Goal: Task Accomplishment & Management: Complete application form

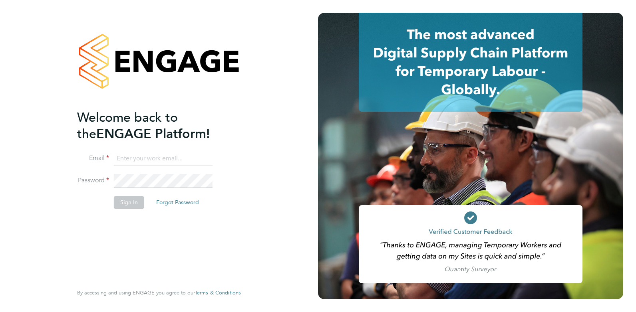
drag, startPoint x: 114, startPoint y: 161, endPoint x: 123, endPoint y: 161, distance: 8.4
click at [115, 161] on input at bounding box center [163, 159] width 99 height 14
type input "[PERSON_NAME][EMAIL_ADDRESS][DOMAIN_NAME]"
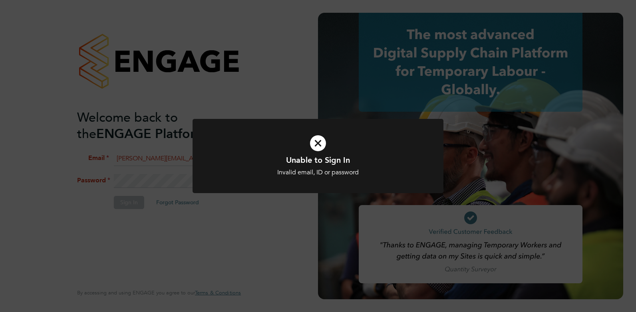
click at [231, 232] on div "Unable to Sign In Invalid email, ID or password Cancel Okay" at bounding box center [318, 156] width 636 height 312
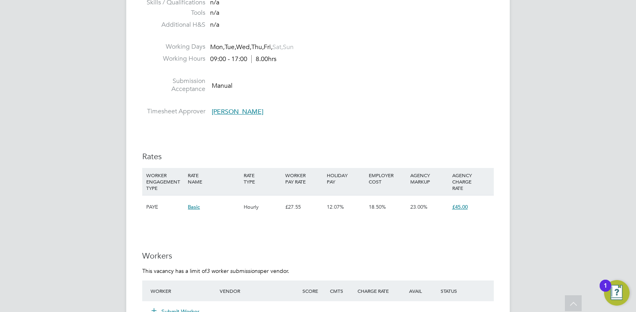
scroll to position [1323, 0]
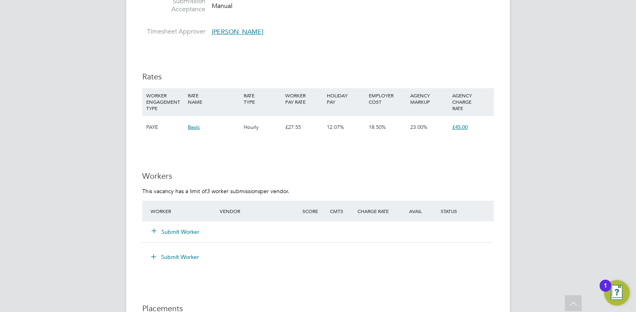
click at [184, 231] on button "Submit Worker" at bounding box center [176, 232] width 48 height 8
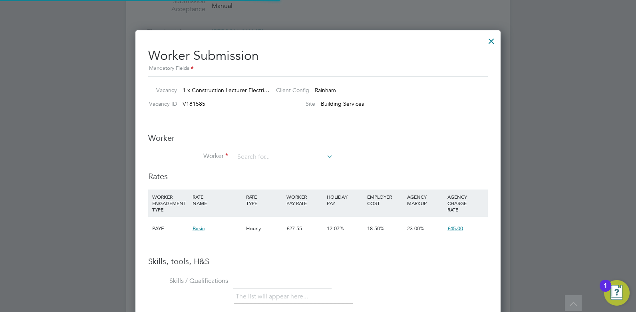
scroll to position [24, 54]
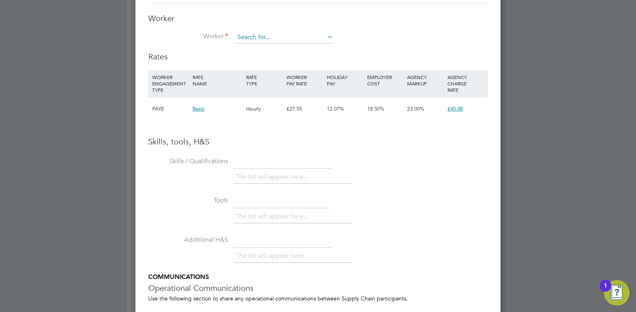
click at [249, 40] on input at bounding box center [283, 38] width 99 height 12
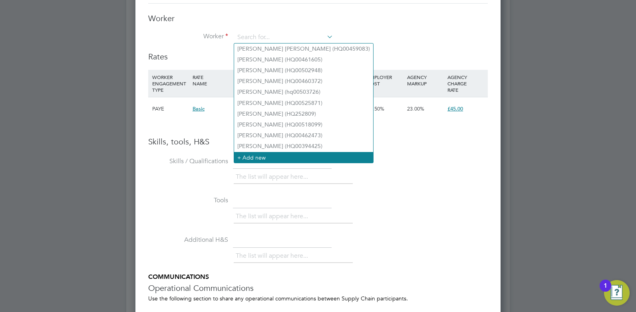
click at [293, 154] on li "+ Add new" at bounding box center [303, 157] width 139 height 11
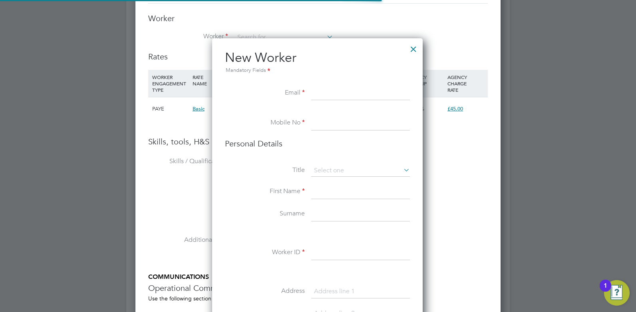
scroll to position [676, 212]
paste input "jonathan_bradford_@outlook.com"
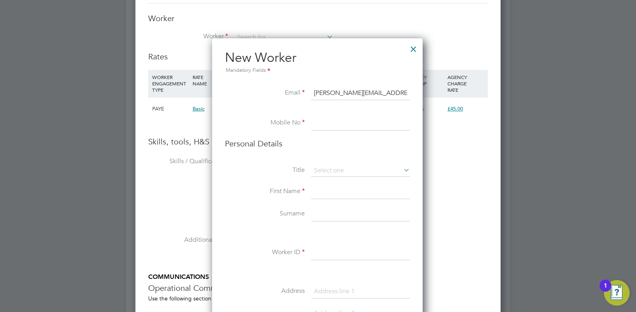
scroll to position [0, 4]
type input "jonathan_bradford_@outlook.com"
click at [330, 123] on input at bounding box center [360, 123] width 99 height 14
paste input "07861066307"
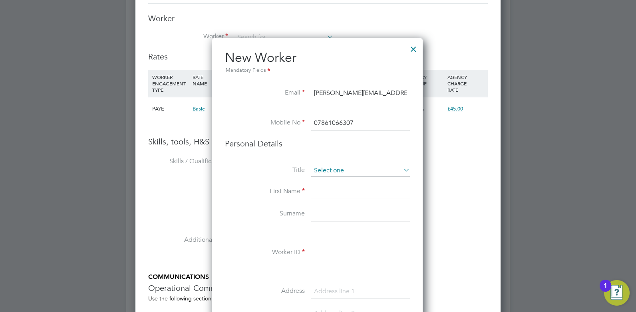
type input "07861066307"
click at [338, 171] on input at bounding box center [360, 171] width 99 height 12
click at [329, 182] on li "Mr" at bounding box center [360, 182] width 99 height 10
type input "Mr"
click at [328, 187] on input at bounding box center [360, 192] width 99 height 14
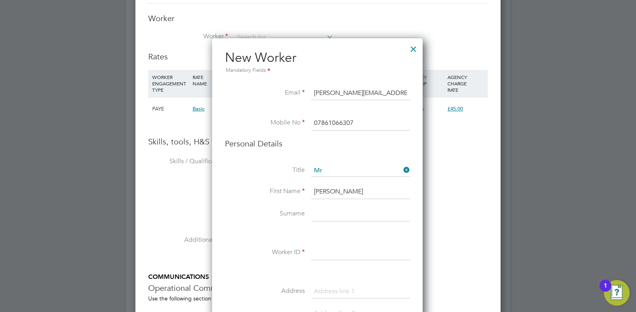
type input "Jonathan"
click at [337, 213] on input at bounding box center [360, 214] width 99 height 14
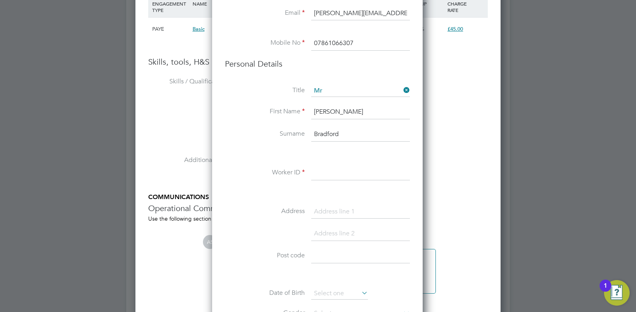
type input "Bradford"
click at [330, 178] on input at bounding box center [360, 173] width 99 height 14
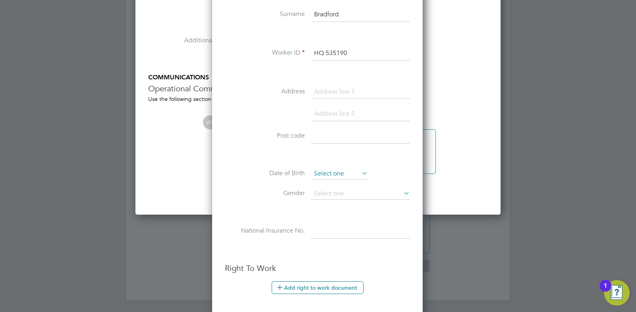
type input "HQ 535190"
click at [327, 177] on input at bounding box center [339, 174] width 57 height 12
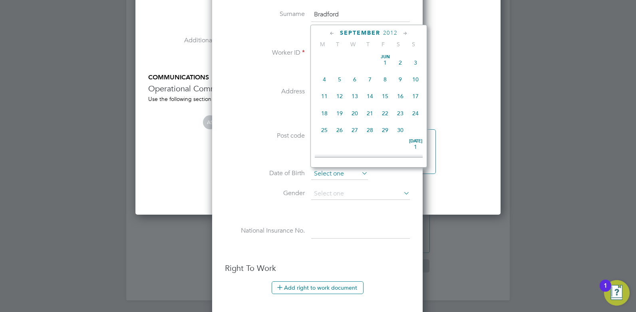
scroll to position [311, 0]
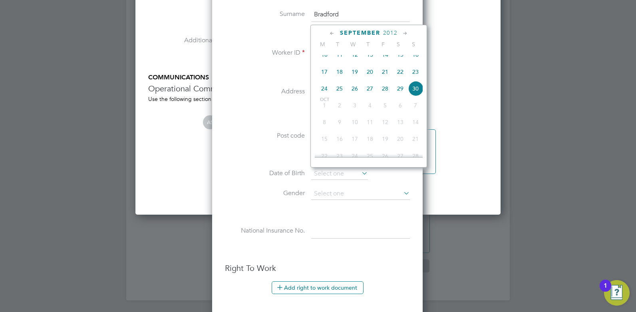
click at [270, 199] on li "Gender" at bounding box center [317, 198] width 185 height 20
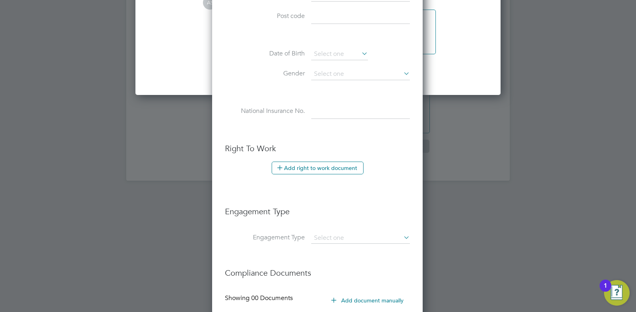
scroll to position [1844, 0]
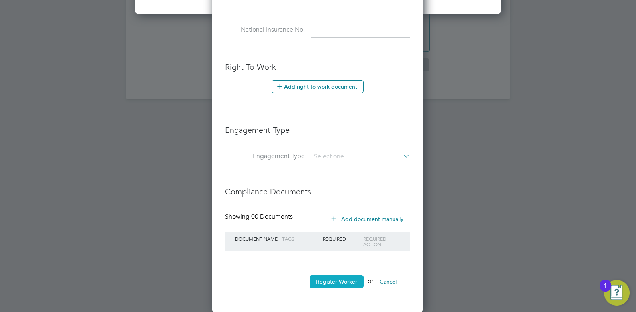
click at [348, 280] on button "Register Worker" at bounding box center [337, 282] width 54 height 13
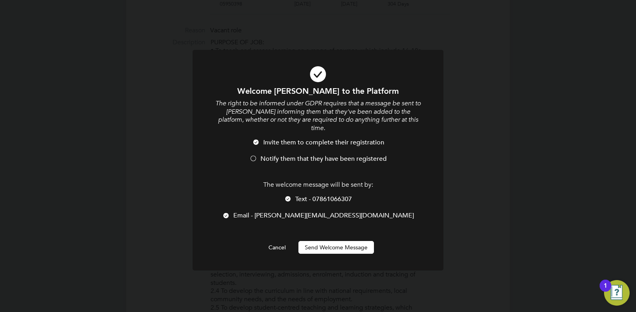
scroll to position [676, 212]
click at [292, 196] on div at bounding box center [288, 200] width 8 height 8
click at [278, 155] on span "Notify them that they have been registered" at bounding box center [323, 159] width 126 height 8
click at [324, 241] on button "Send Welcome Message" at bounding box center [336, 247] width 76 height 13
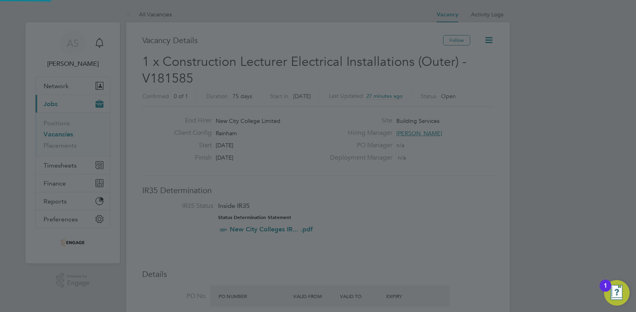
scroll to position [312, 0]
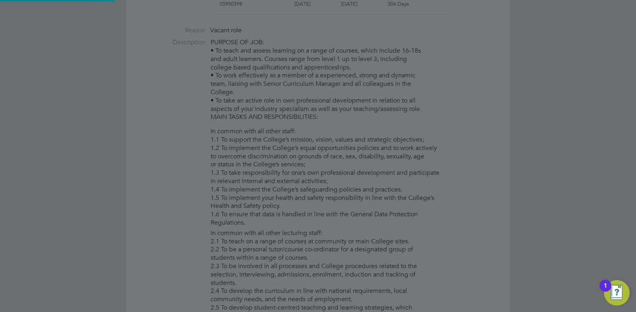
type input "Jonathan Bradford (HQ 535190)"
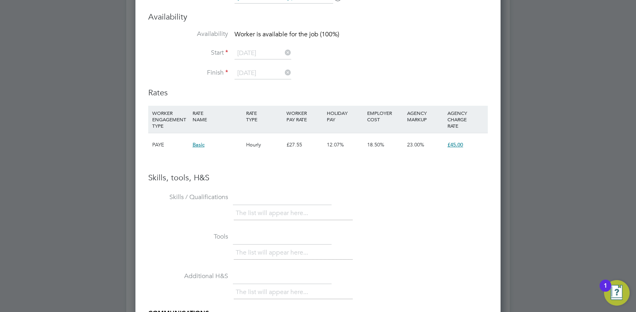
scroll to position [1642, 0]
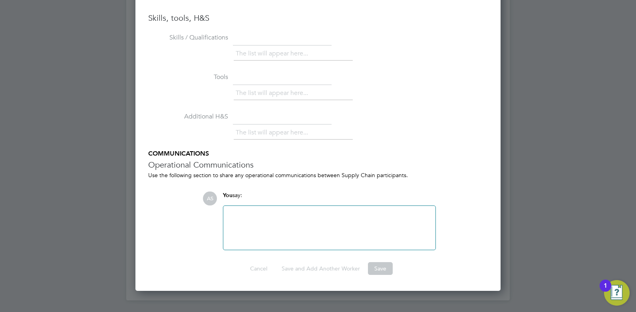
click at [276, 227] on div at bounding box center [329, 228] width 203 height 34
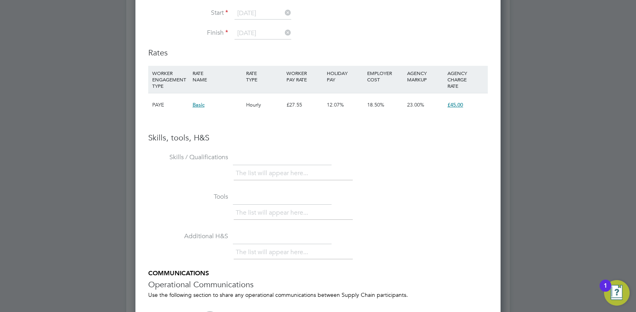
scroll to position [1363, 0]
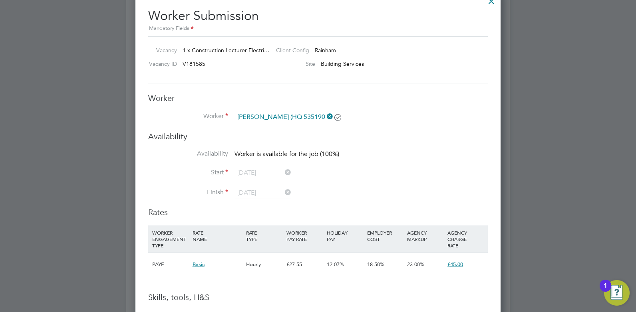
click at [384, 132] on h3 "Availability" at bounding box center [318, 136] width 340 height 10
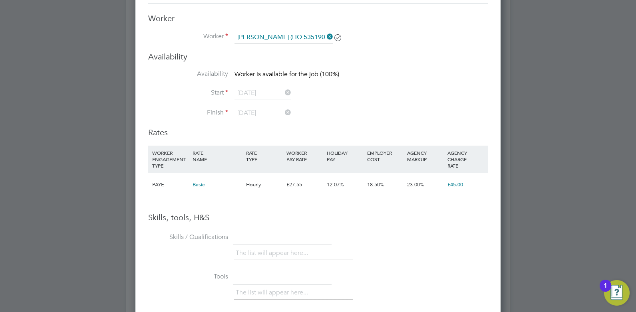
scroll to position [1482, 0]
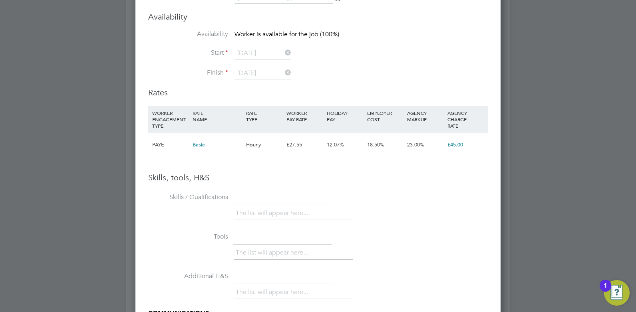
click at [199, 145] on span "Basic" at bounding box center [199, 144] width 12 height 7
click at [199, 164] on span "n/a" at bounding box center [200, 162] width 8 height 7
click at [161, 145] on div "PAYE" at bounding box center [170, 144] width 40 height 23
click at [232, 167] on li "WORKER ENGAGEMENT TYPE RATE NAME RATE TYPE WORKER PAY RATE HOLIDAY PAY EMPLOYER…" at bounding box center [318, 139] width 340 height 67
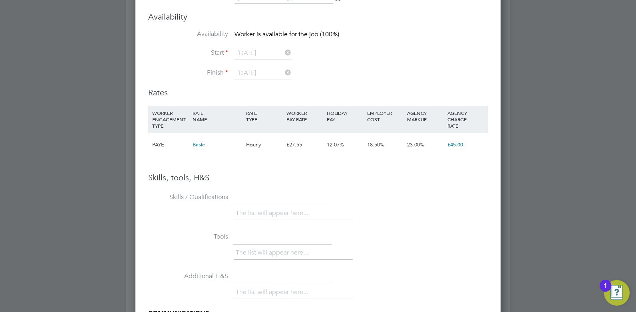
scroll to position [1642, 0]
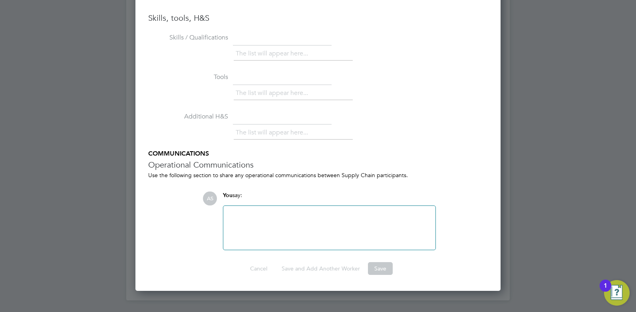
click at [252, 230] on div at bounding box center [329, 228] width 203 height 34
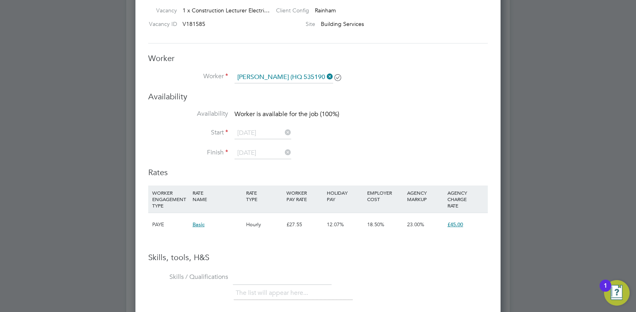
scroll to position [1323, 0]
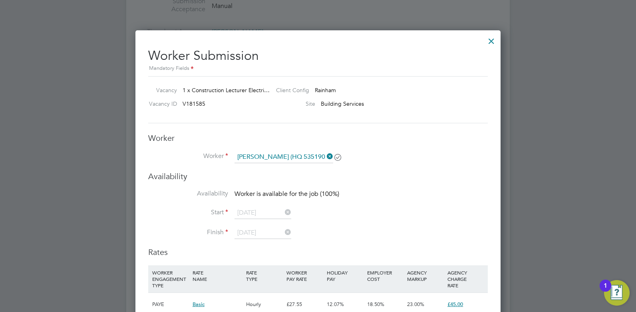
click at [492, 41] on div at bounding box center [491, 39] width 14 height 14
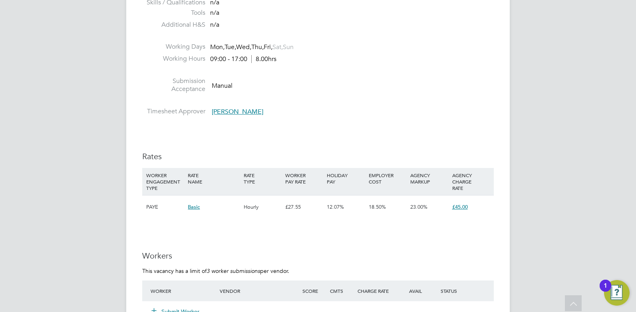
scroll to position [1403, 0]
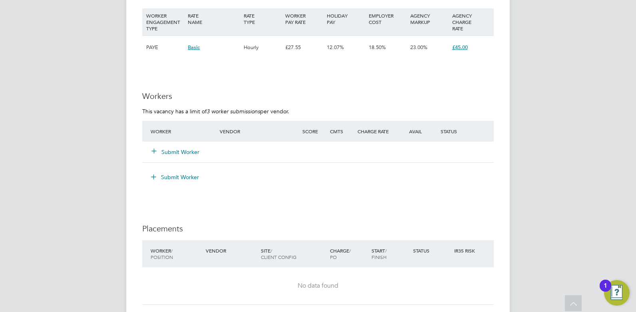
click at [177, 152] on button "Submit Worker" at bounding box center [176, 152] width 48 height 8
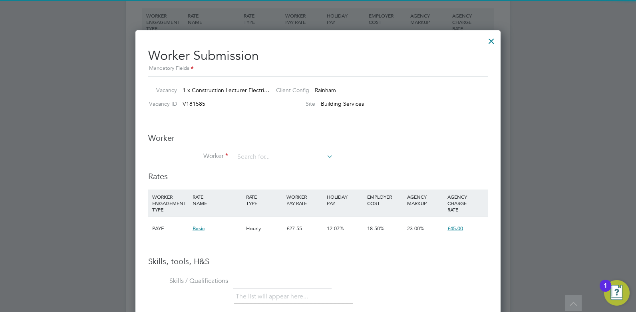
scroll to position [12, 208]
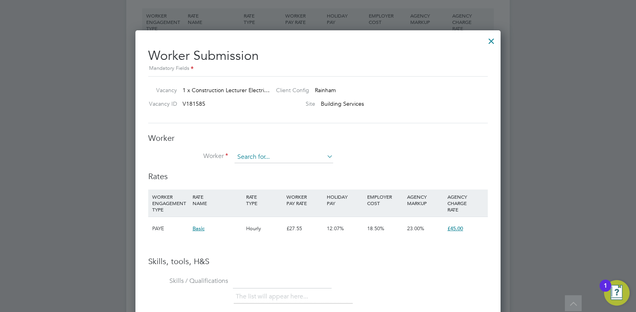
click at [269, 156] on input at bounding box center [283, 157] width 99 height 12
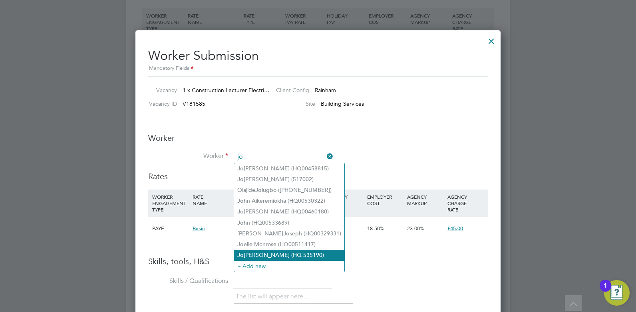
click at [285, 250] on li "Jo nathan Bradford (HQ 535190)" at bounding box center [289, 255] width 110 height 11
type input "Jonathan Bradford (HQ 535190)"
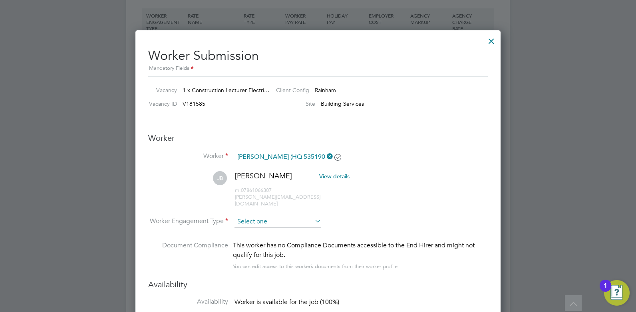
click at [280, 216] on input at bounding box center [277, 222] width 87 height 12
click at [271, 227] on li "Contract" at bounding box center [277, 226] width 87 height 10
type input "Contract"
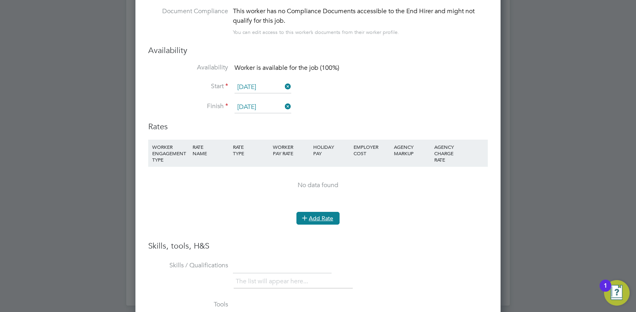
click at [304, 215] on icon at bounding box center [305, 218] width 6 height 6
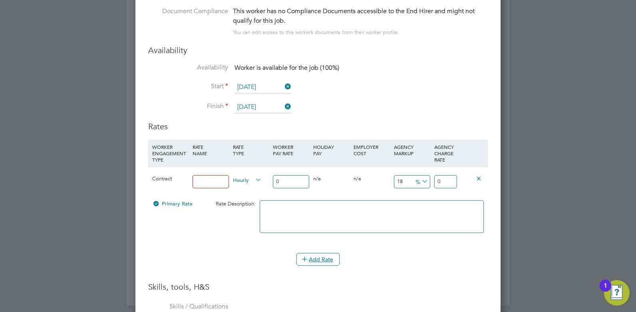
click at [213, 175] on input at bounding box center [211, 181] width 36 height 13
type input "40"
drag, startPoint x: 402, startPoint y: 175, endPoint x: 397, endPoint y: 175, distance: 5.2
click at [397, 175] on input "18" at bounding box center [412, 181] width 36 height 13
type input "23"
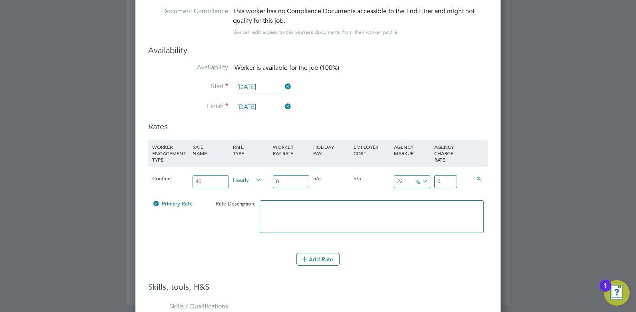
click at [392, 201] on textarea at bounding box center [372, 217] width 224 height 33
click at [330, 253] on button "Add Rate" at bounding box center [317, 259] width 43 height 13
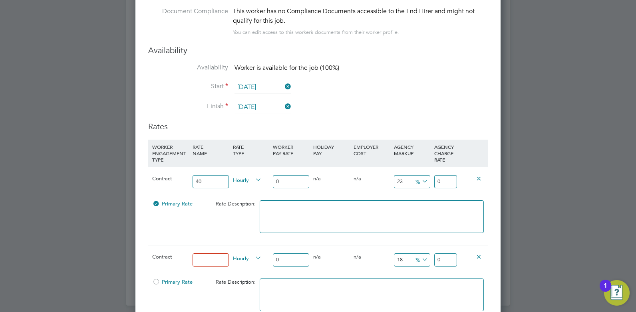
click at [477, 254] on icon at bounding box center [479, 257] width 6 height 6
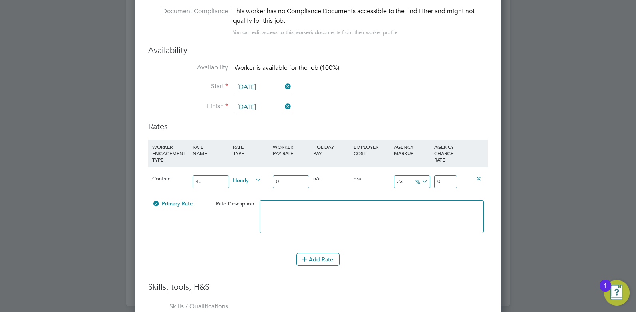
click at [472, 235] on div at bounding box center [372, 221] width 228 height 49
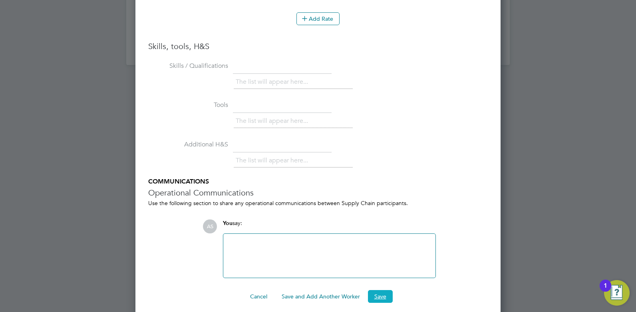
click at [388, 290] on button "Save" at bounding box center [380, 296] width 25 height 13
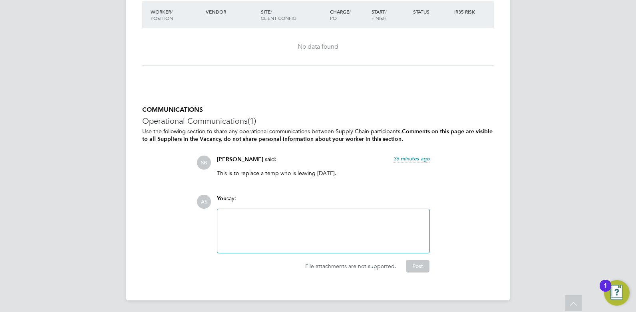
click at [367, 229] on div at bounding box center [323, 231] width 203 height 34
click at [319, 232] on div at bounding box center [323, 231] width 203 height 34
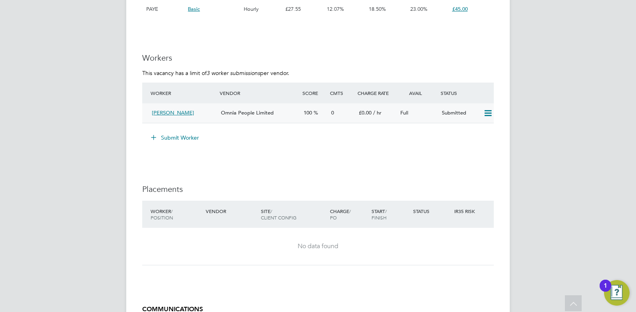
click at [491, 112] on icon at bounding box center [488, 113] width 10 height 6
click at [187, 113] on span "Jonathan Bradford" at bounding box center [173, 112] width 42 height 7
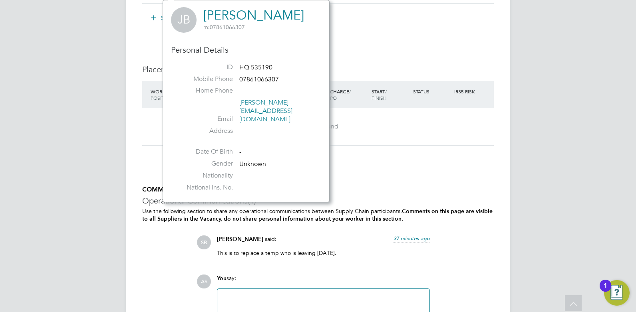
click at [407, 112] on div "No data found" at bounding box center [318, 126] width 336 height 37
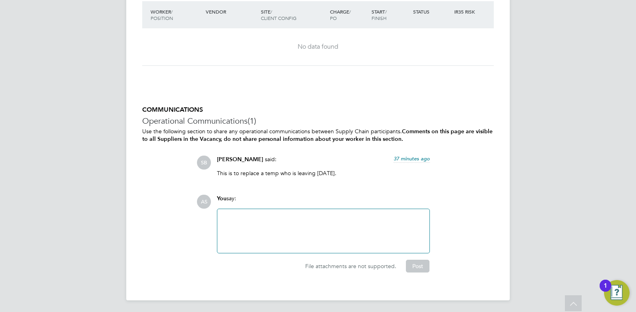
click at [381, 232] on div at bounding box center [323, 231] width 203 height 34
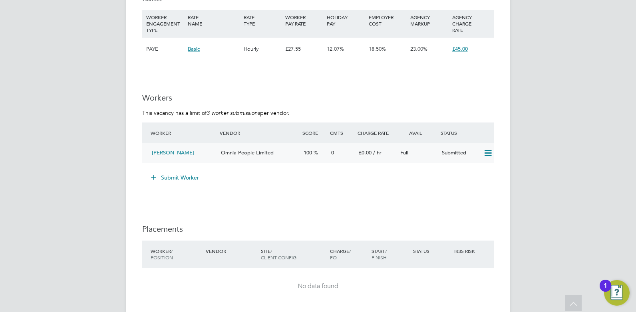
click at [325, 155] on div "100" at bounding box center [314, 153] width 28 height 13
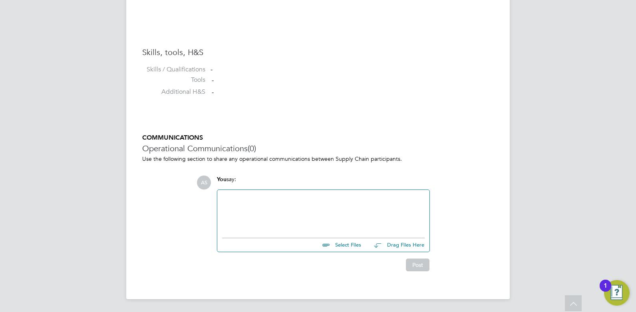
click at [344, 244] on input "file" at bounding box center [365, 243] width 120 height 11
type input "C:\fakepath\Bradford Jonathan HQ00535190.docx"
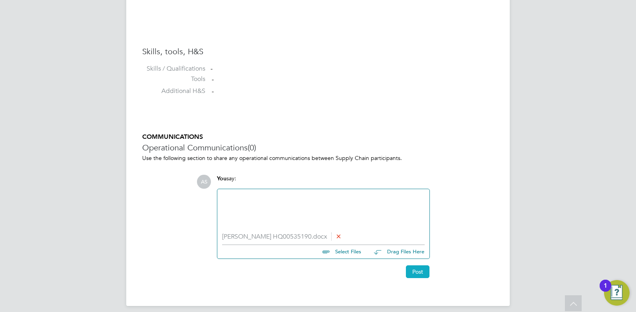
click at [417, 276] on button "Post" at bounding box center [418, 272] width 24 height 13
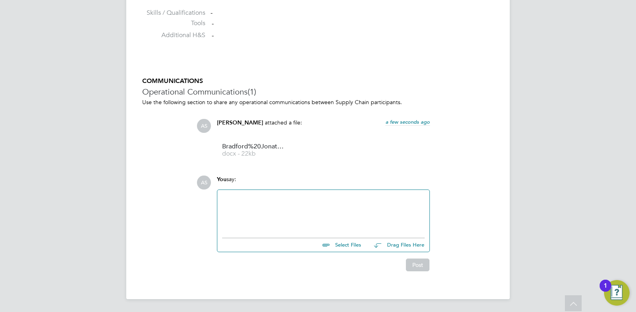
click at [278, 205] on div at bounding box center [323, 212] width 203 height 34
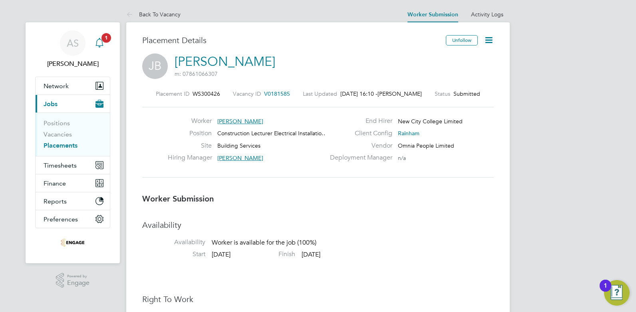
click at [111, 38] on span "1" at bounding box center [106, 38] width 10 height 10
